Goal: Information Seeking & Learning: Find specific fact

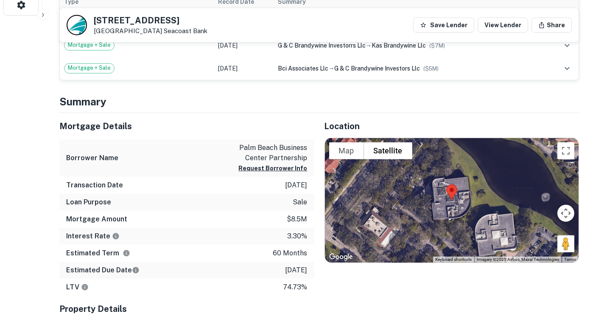
scroll to position [236, 0]
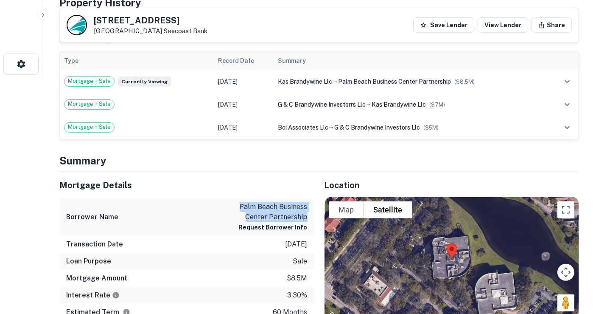
drag, startPoint x: 311, startPoint y: 215, endPoint x: 230, endPoint y: 206, distance: 81.5
click at [230, 206] on div "Borrower Name palm beach business center partnership Request Borrower Info" at bounding box center [186, 217] width 255 height 38
copy p "palm beach business center partnership"
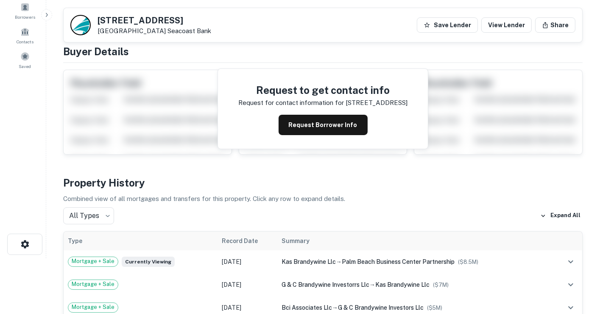
scroll to position [0, 0]
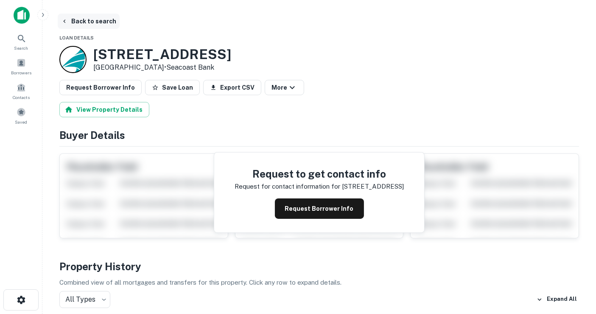
click at [84, 19] on button "Back to search" at bounding box center [89, 21] width 62 height 15
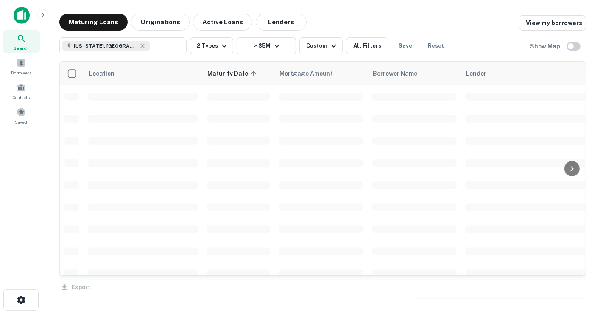
scroll to position [330, 0]
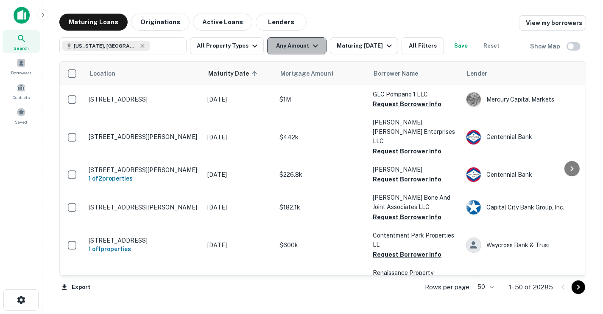
click at [296, 38] on button "Any Amount" at bounding box center [296, 45] width 59 height 17
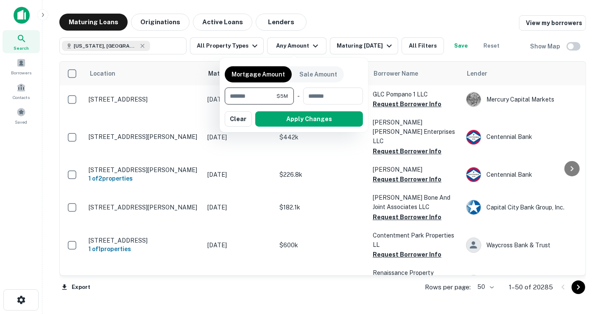
type input "*******"
click at [298, 115] on button "Apply Changes" at bounding box center [309, 118] width 108 height 15
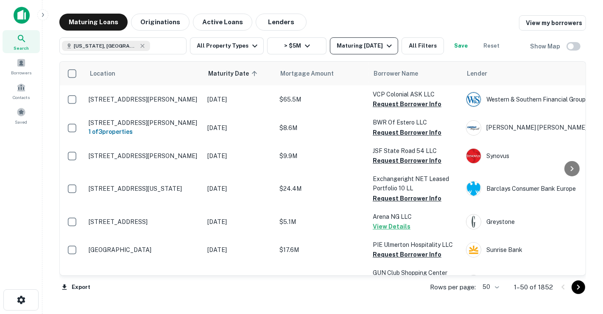
click at [376, 40] on button "Maturing [DATE]" at bounding box center [364, 45] width 68 height 17
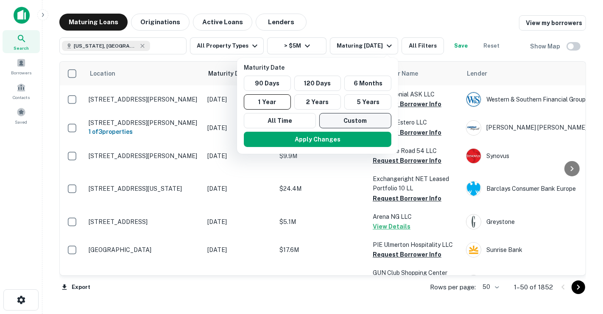
click at [334, 118] on button "Custom" at bounding box center [356, 120] width 72 height 15
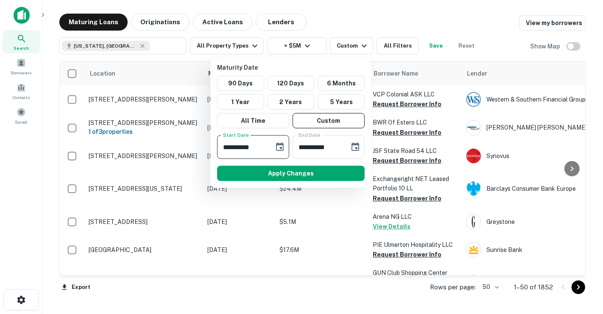
drag, startPoint x: 266, startPoint y: 148, endPoint x: 161, endPoint y: 146, distance: 104.8
click at [161, 146] on div "**********" at bounding box center [301, 157] width 603 height 314
type input "**********"
click at [309, 174] on button "Apply Changes" at bounding box center [291, 173] width 148 height 15
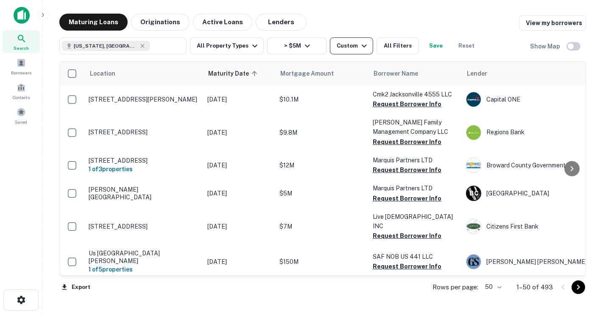
click at [350, 43] on div "Custom" at bounding box center [353, 46] width 33 height 10
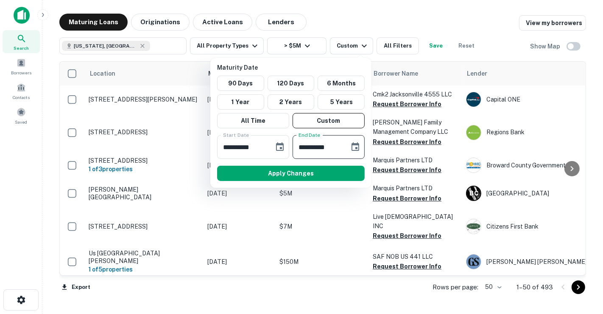
type input "**********"
click at [289, 164] on div "Apply Changes" at bounding box center [291, 173] width 154 height 22
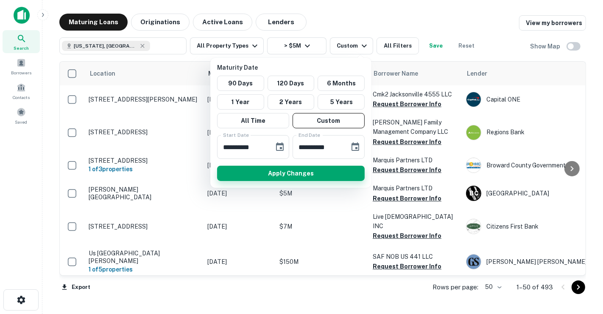
click at [293, 171] on button "Apply Changes" at bounding box center [291, 173] width 148 height 15
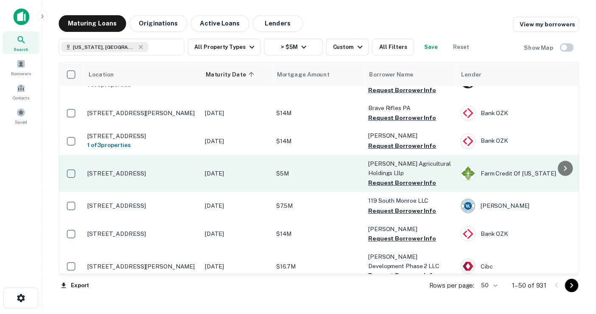
scroll to position [1084, 0]
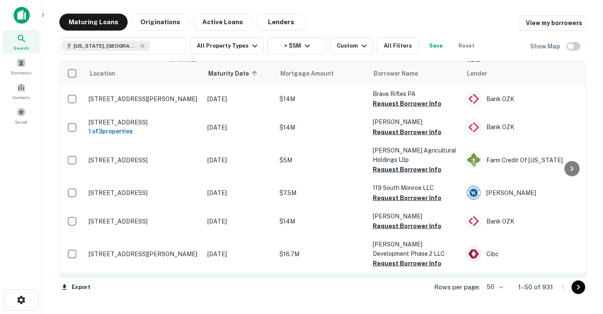
click at [229, 272] on td "[DATE]" at bounding box center [239, 286] width 72 height 28
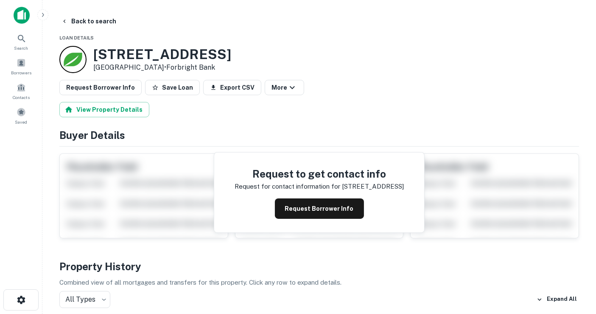
drag, startPoint x: 112, startPoint y: 53, endPoint x: 302, endPoint y: 16, distance: 192.8
click at [178, 67] on div "[STREET_ADDRESS] • Forbright Bank" at bounding box center [162, 59] width 138 height 26
copy div "[STREET_ADDRESS]"
click at [80, 25] on button "Back to search" at bounding box center [89, 21] width 62 height 15
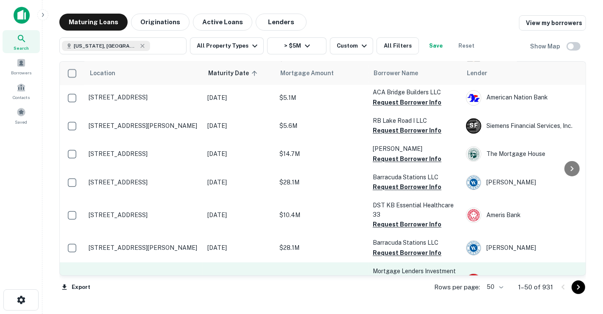
scroll to position [1392, 0]
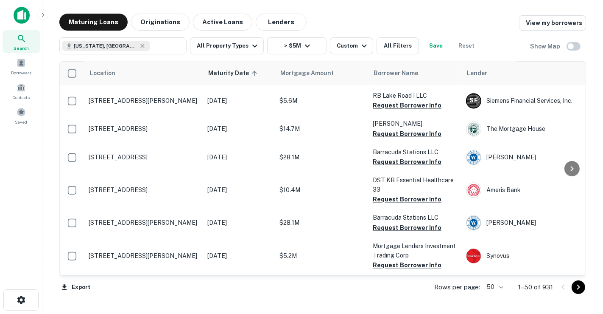
drag, startPoint x: 583, startPoint y: 286, endPoint x: 524, endPoint y: 289, distance: 58.6
click at [583, 286] on icon "Go to next page" at bounding box center [579, 287] width 10 height 10
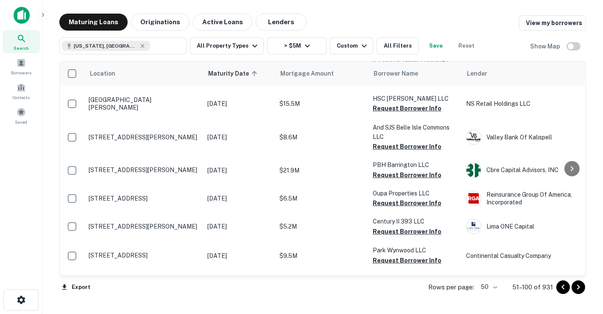
scroll to position [6, 0]
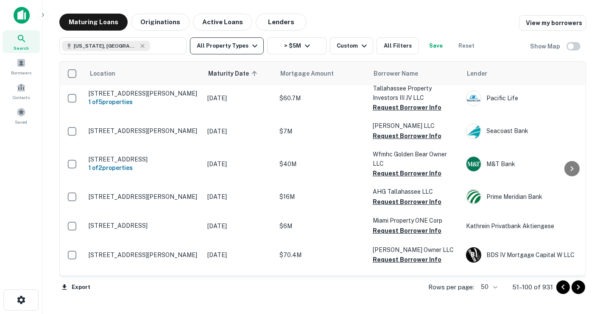
click at [251, 53] on button "All Property Types" at bounding box center [227, 45] width 74 height 17
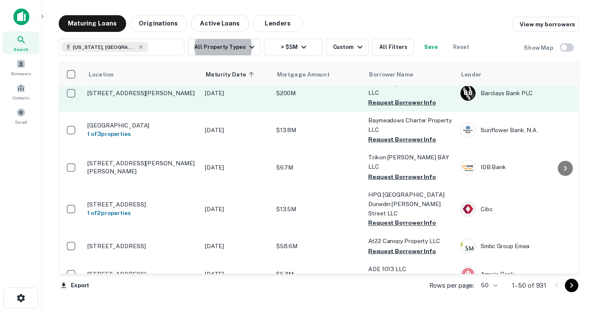
scroll to position [289, 0]
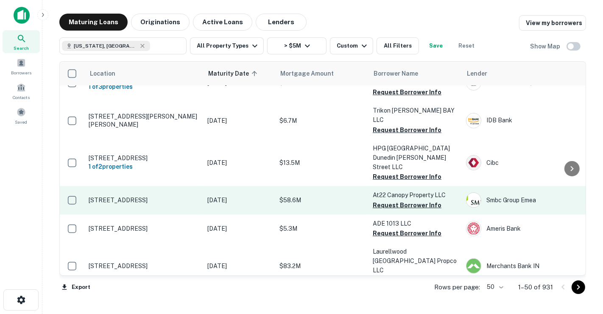
click at [222, 186] on td "[DATE]" at bounding box center [239, 200] width 72 height 28
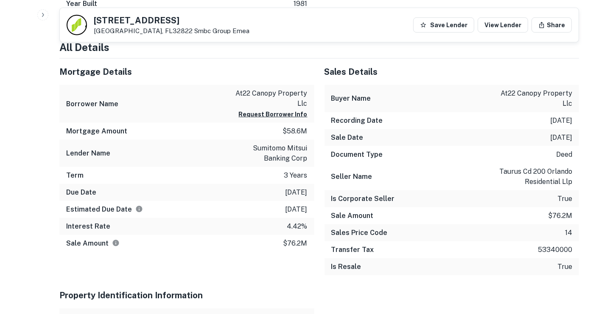
scroll to position [707, 0]
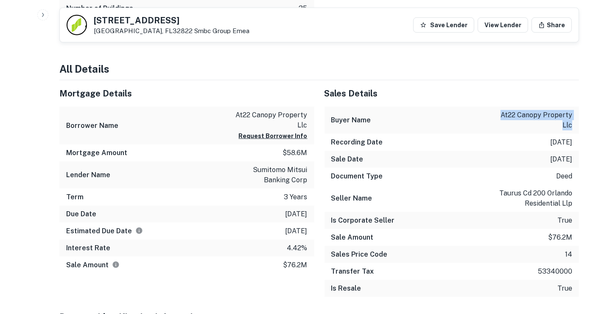
drag, startPoint x: 578, startPoint y: 125, endPoint x: 487, endPoint y: 115, distance: 91.4
click at [488, 115] on div "Back to search [STREET_ADDRESS] Smbc Group Emea Save Lender View Lender Share V…" at bounding box center [319, 312] width 540 height 2010
copy p "at22 canopy property llc"
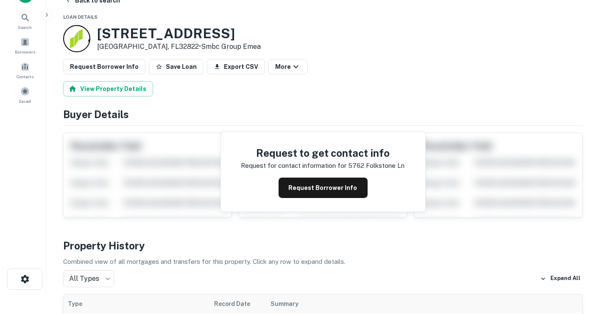
scroll to position [0, 0]
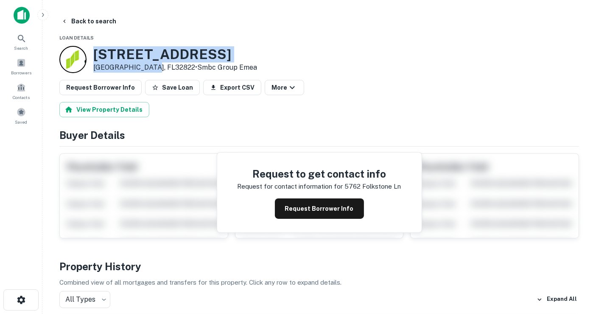
drag, startPoint x: 145, startPoint y: 67, endPoint x: 95, endPoint y: 58, distance: 50.4
click at [95, 58] on div "[STREET_ADDRESS] • Smbc Group Emea" at bounding box center [175, 59] width 164 height 26
copy div "[STREET_ADDRESS]"
click at [152, 89] on icon "button" at bounding box center [155, 87] width 7 height 7
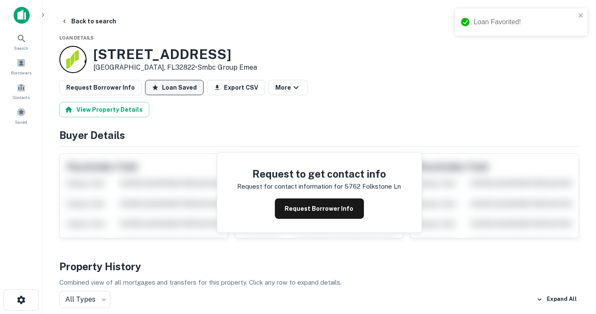
click at [154, 63] on p "[GEOGRAPHIC_DATA], FL32822 • Smbc Group Emea" at bounding box center [175, 67] width 164 height 10
click at [269, 81] on button "More" at bounding box center [288, 87] width 39 height 15
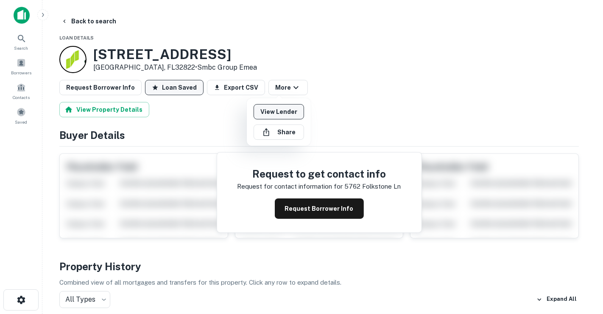
click at [278, 110] on link "View Lender" at bounding box center [279, 111] width 51 height 15
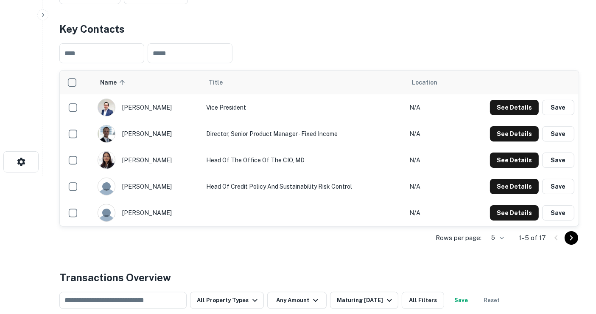
scroll to position [141, 0]
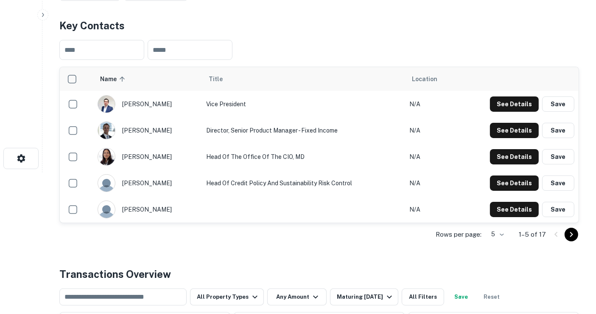
click at [504, 172] on body "Search Borrowers Contacts Saved Back to search Smbc Group Emea Description To f…" at bounding box center [298, 16] width 596 height 314
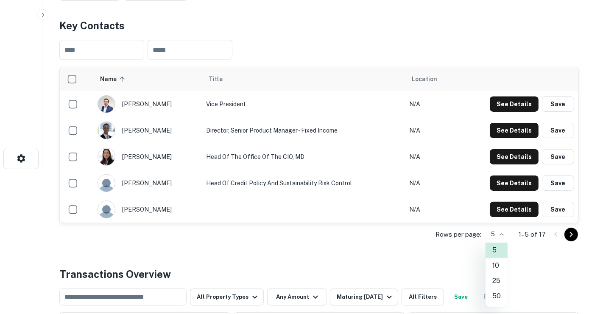
click at [501, 302] on li "50" at bounding box center [497, 295] width 22 height 15
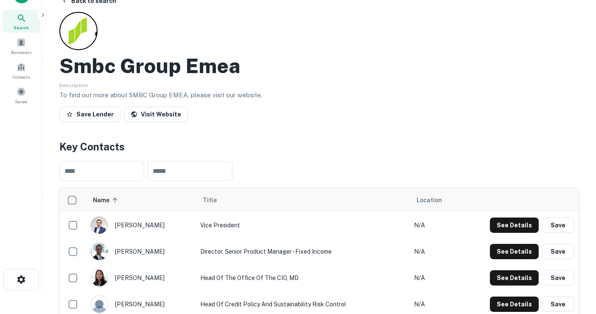
scroll to position [0, 0]
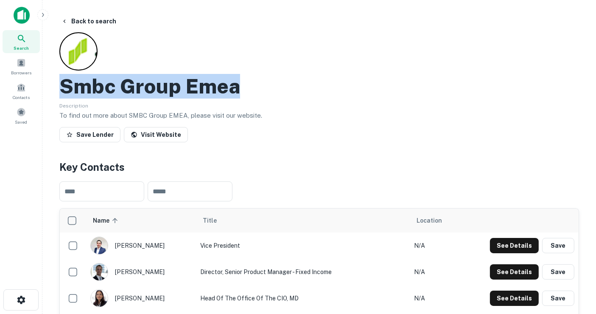
drag, startPoint x: 245, startPoint y: 90, endPoint x: 63, endPoint y: 85, distance: 182.1
click at [63, 85] on div "Smbc Group Emea" at bounding box center [319, 86] width 520 height 25
copy h2 "Smbc Group Emea"
click at [279, 90] on div "Smbc Group Emea" at bounding box center [319, 86] width 520 height 25
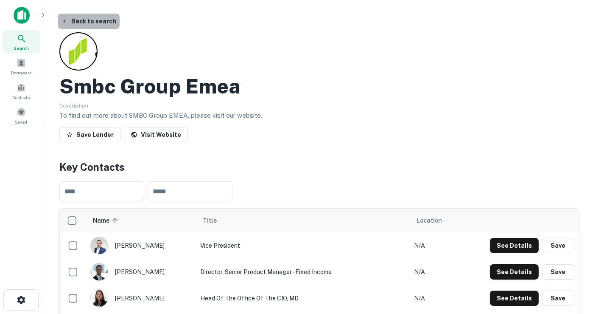
click at [93, 21] on button "Back to search" at bounding box center [89, 21] width 62 height 15
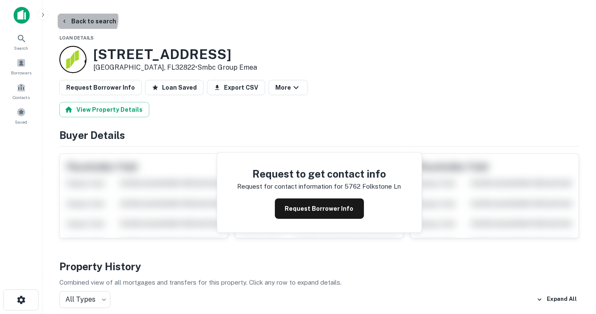
click at [85, 19] on button "Back to search" at bounding box center [89, 21] width 62 height 15
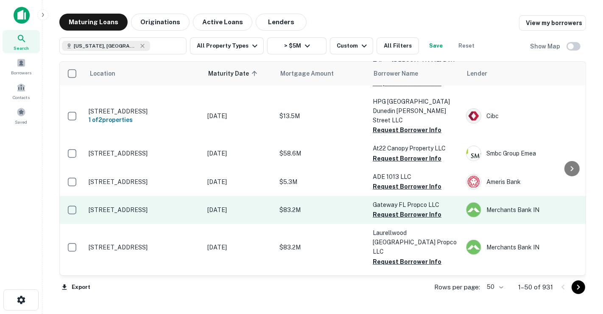
scroll to position [383, 0]
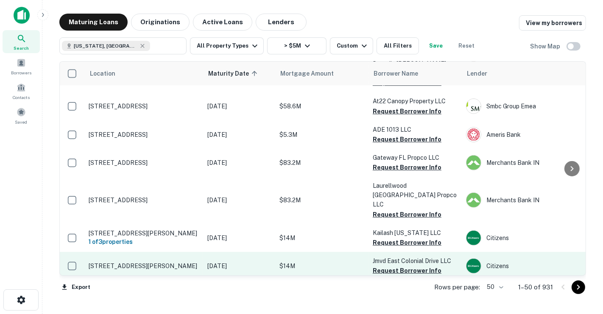
click at [316, 252] on td "$14M" at bounding box center [321, 266] width 93 height 28
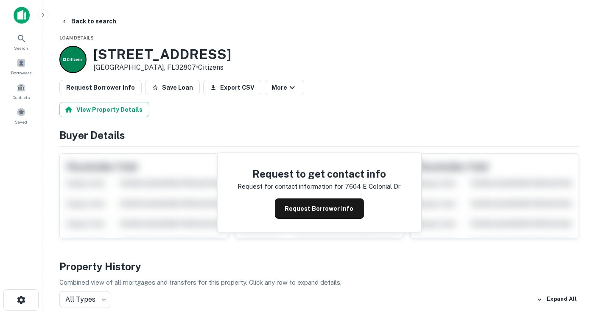
drag, startPoint x: 246, startPoint y: 49, endPoint x: 94, endPoint y: 43, distance: 152.5
copy h3 "7604 E COLONIAL DR"
click at [102, 24] on button "Back to search" at bounding box center [89, 21] width 62 height 15
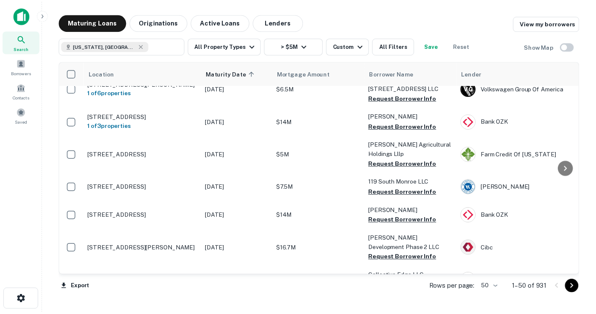
scroll to position [1137, 0]
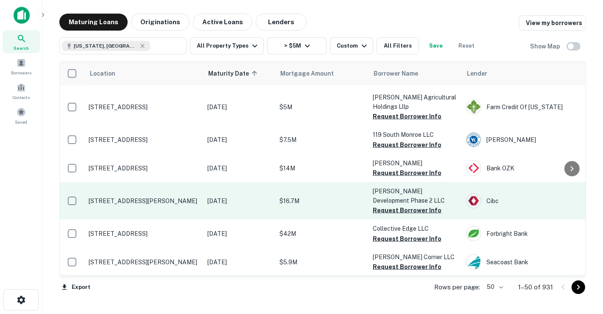
click at [360, 182] on td "$16.7M" at bounding box center [321, 200] width 93 height 37
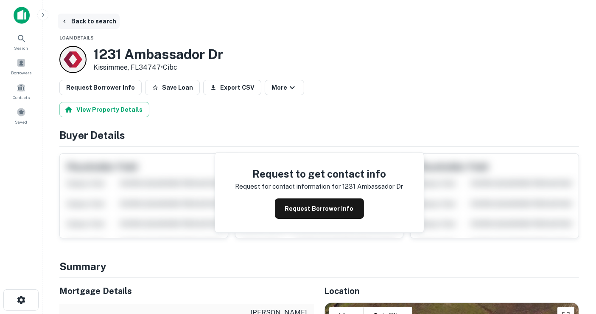
click at [98, 17] on button "Back to search" at bounding box center [89, 21] width 62 height 15
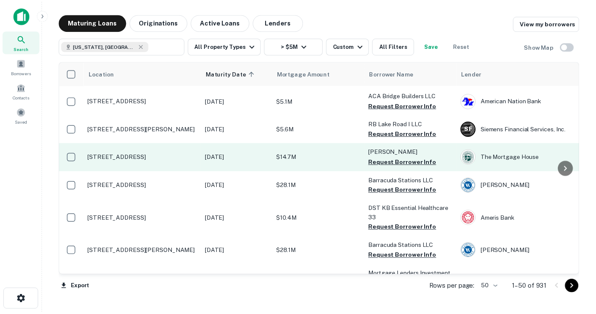
scroll to position [1373, 0]
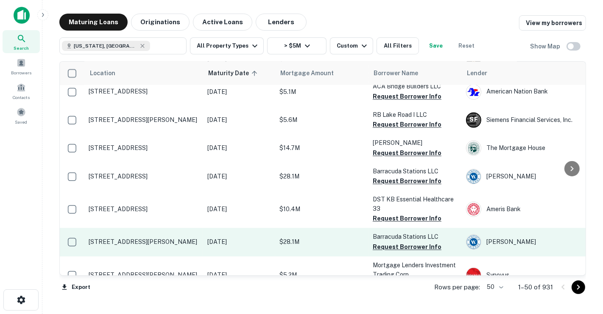
click at [354, 237] on p "$28.1M" at bounding box center [322, 241] width 85 height 9
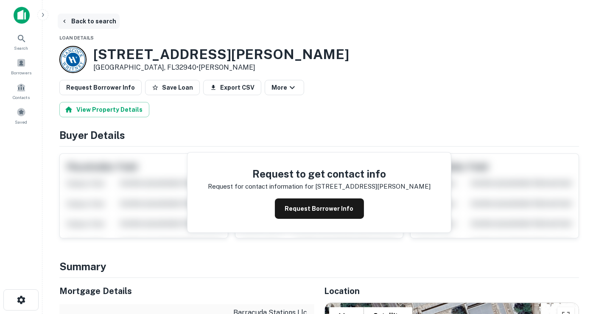
click at [94, 17] on button "Back to search" at bounding box center [89, 21] width 62 height 15
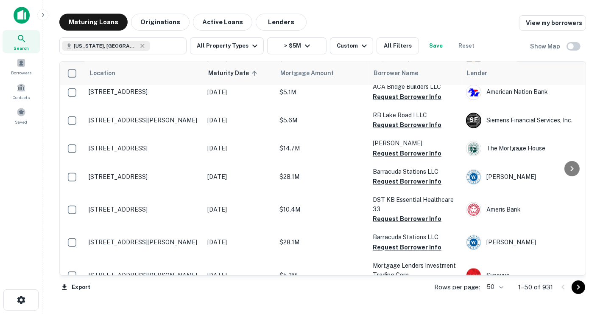
scroll to position [1392, 0]
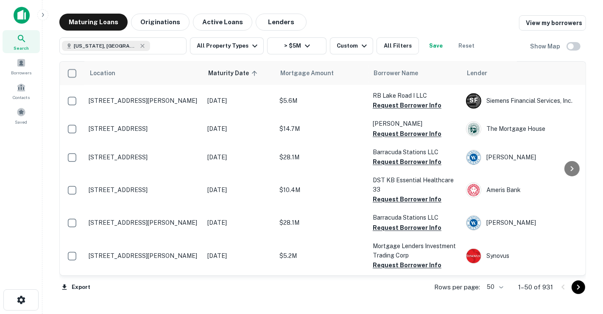
click at [493, 283] on body "Search Borrowers Contacts Saved Maturing Loans Originations Active Loans Lender…" at bounding box center [301, 157] width 603 height 314
click at [498, 295] on li "100" at bounding box center [495, 295] width 25 height 15
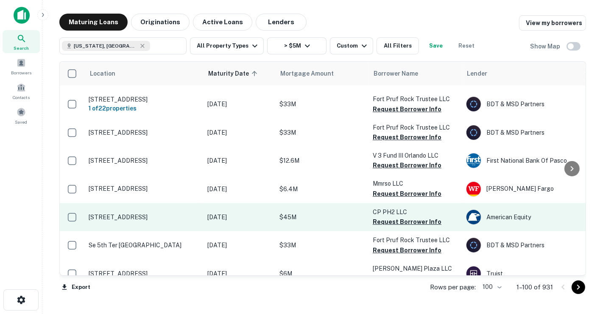
scroll to position [2854, 0]
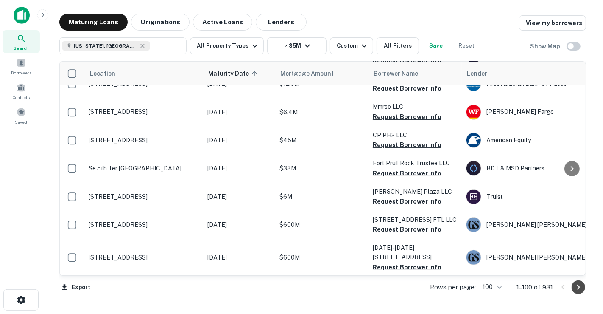
click at [578, 288] on icon "Go to next page" at bounding box center [579, 287] width 10 height 10
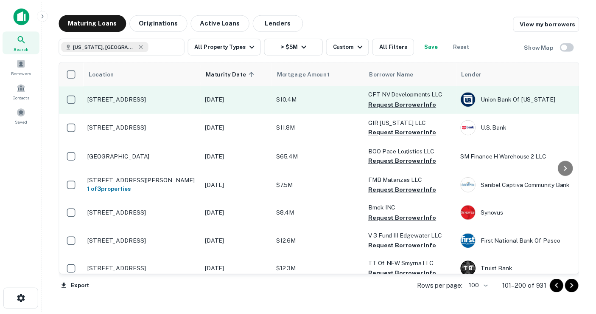
scroll to position [141, 0]
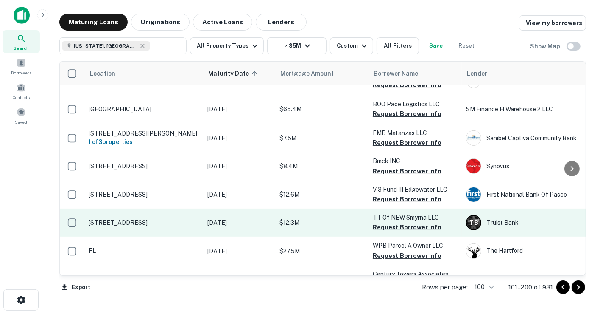
click at [331, 227] on p "$12.3M" at bounding box center [322, 222] width 85 height 9
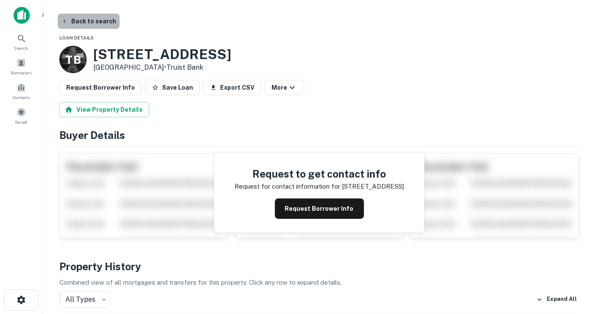
click at [101, 14] on button "Back to search" at bounding box center [89, 21] width 62 height 15
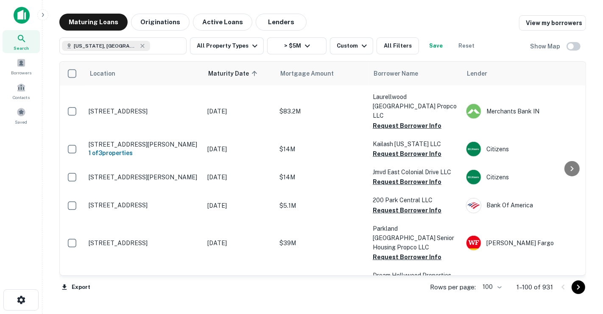
scroll to position [707, 0]
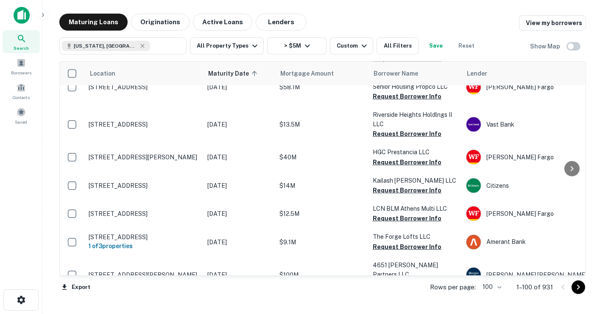
click at [581, 288] on icon "Go to next page" at bounding box center [579, 287] width 10 height 10
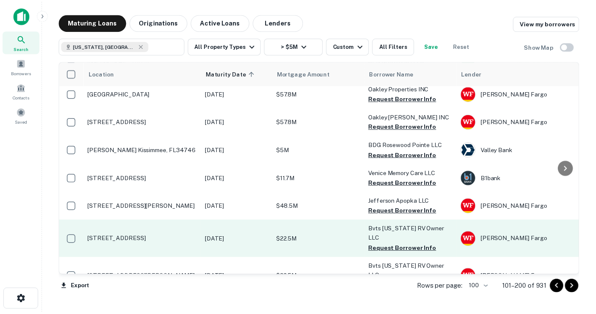
scroll to position [1650, 0]
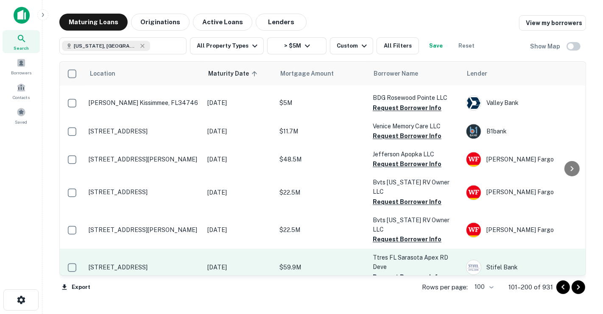
click at [267, 262] on p "Jun 29, 2025" at bounding box center [240, 266] width 64 height 9
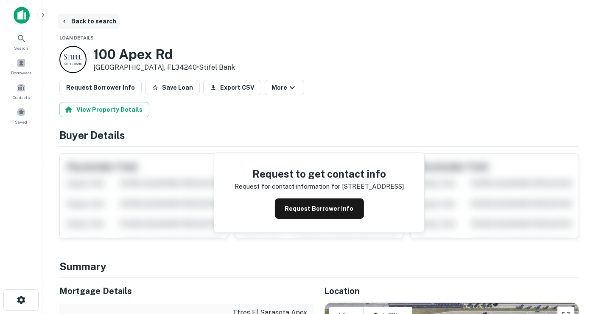
click at [102, 23] on button "Back to search" at bounding box center [89, 21] width 62 height 15
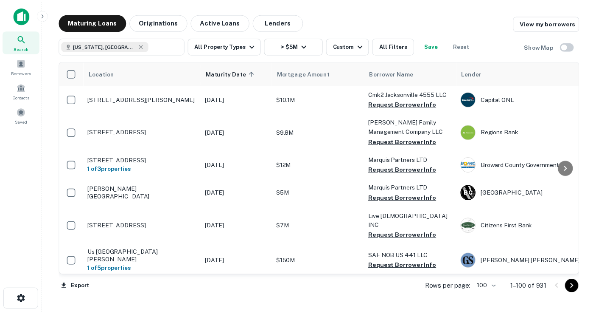
scroll to position [1650, 0]
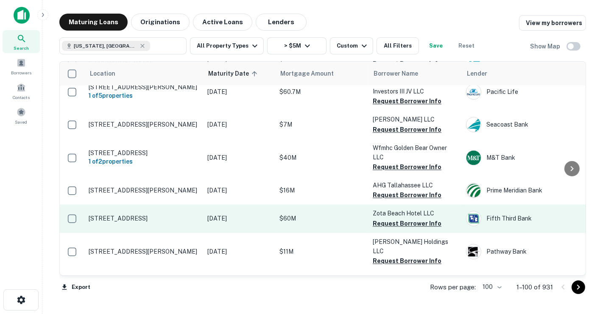
click at [230, 213] on p "[DATE]" at bounding box center [240, 217] width 64 height 9
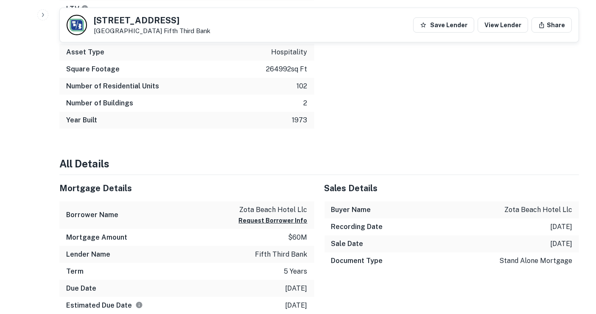
scroll to position [472, 0]
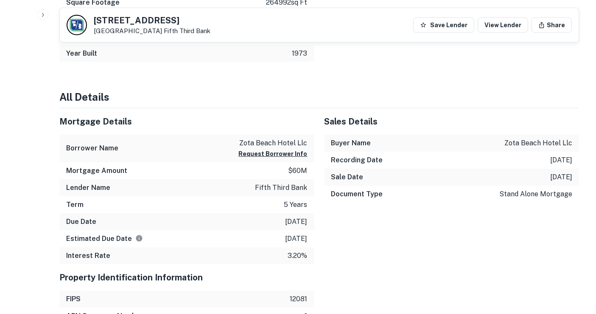
click at [261, 141] on p "zota beach hotel llc" at bounding box center [273, 143] width 69 height 10
copy div "zota beach hotel llc Request Borrower Info"
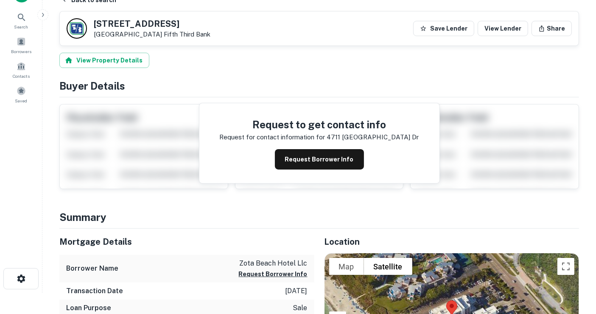
scroll to position [0, 0]
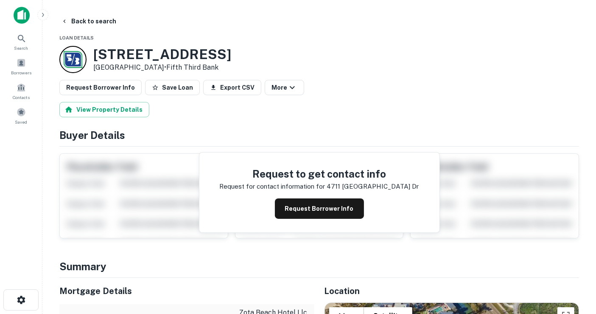
drag, startPoint x: 99, startPoint y: 53, endPoint x: 244, endPoint y: 52, distance: 144.7
click at [244, 52] on div "4711 Gulf Of Mexico Dr Longboat Key, FL34228 • Fifth Third Bank" at bounding box center [319, 59] width 520 height 27
copy h3 "4711 Gulf Of Mexico Dr"
